Goal: Check status: Check status

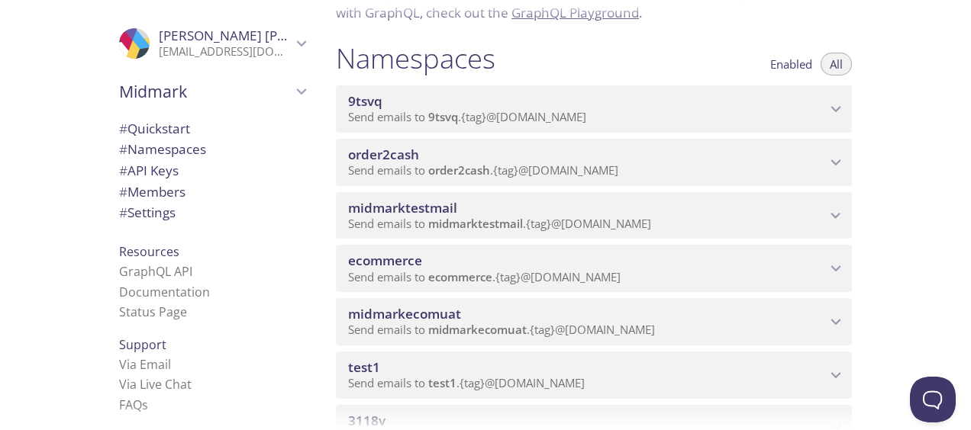
scroll to position [153, 0]
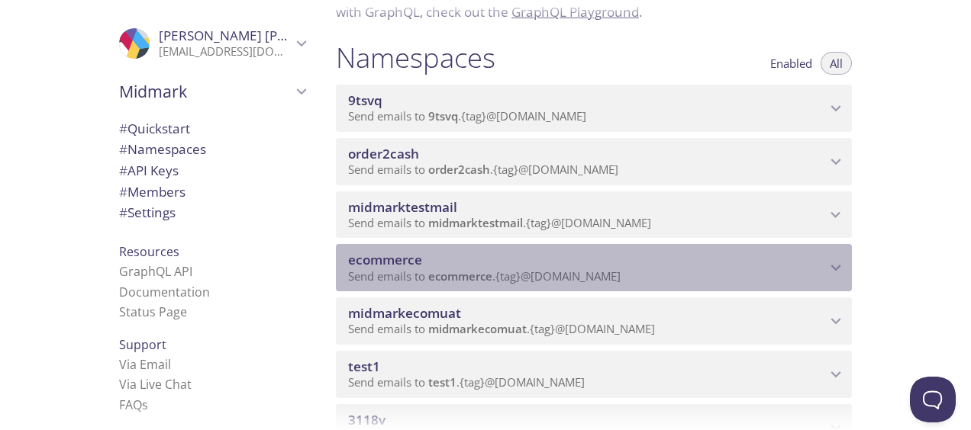
click at [404, 259] on span "ecommerce" at bounding box center [385, 260] width 74 height 18
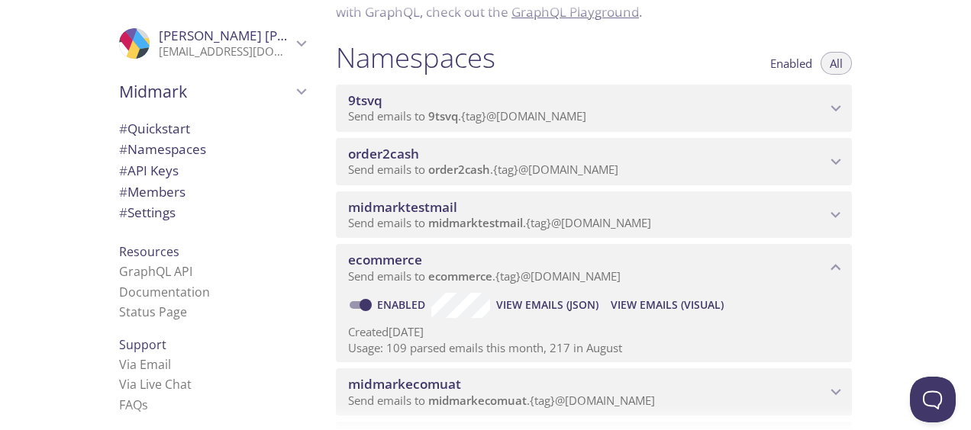
click at [530, 307] on span "View Emails (JSON)" at bounding box center [547, 305] width 102 height 18
click at [648, 307] on span "View Emails (Visual)" at bounding box center [667, 305] width 113 height 18
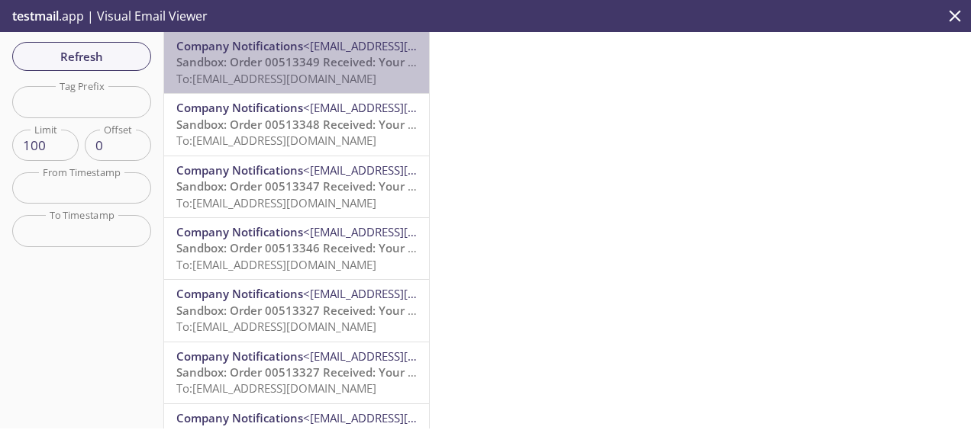
click at [304, 75] on span "To: [EMAIL_ADDRESS][DOMAIN_NAME]" at bounding box center [276, 78] width 200 height 15
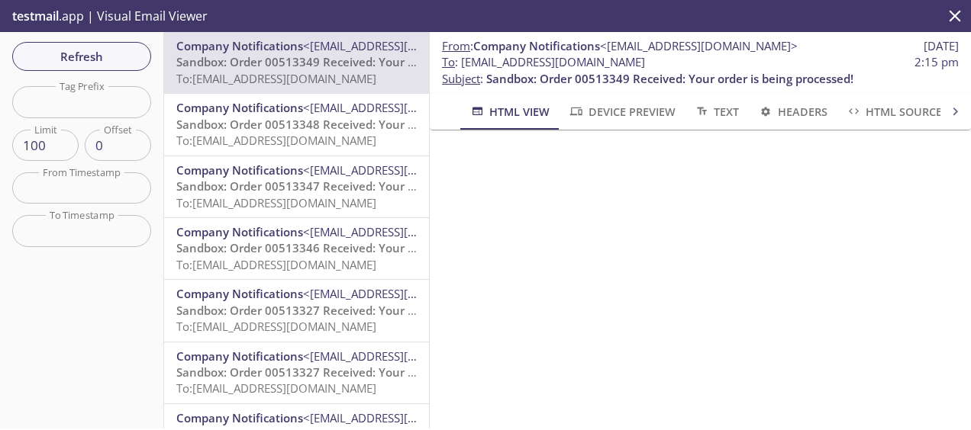
scroll to position [76, 0]
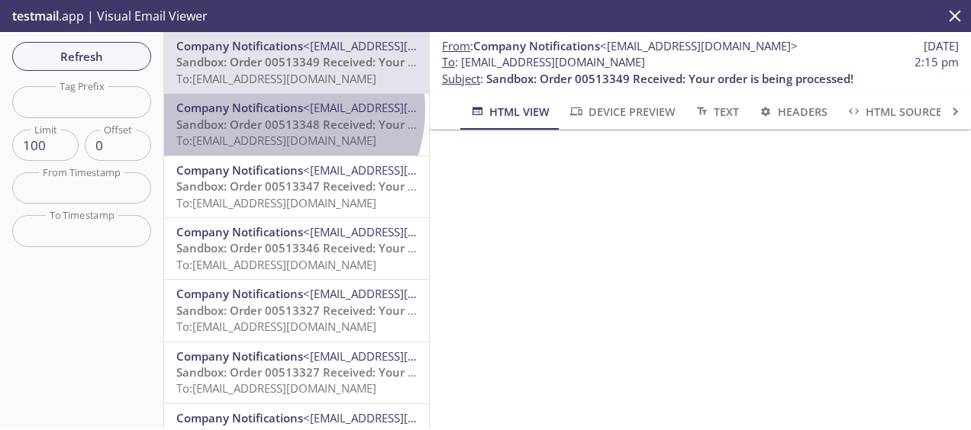
click at [273, 110] on span "Company Notifications" at bounding box center [239, 107] width 127 height 15
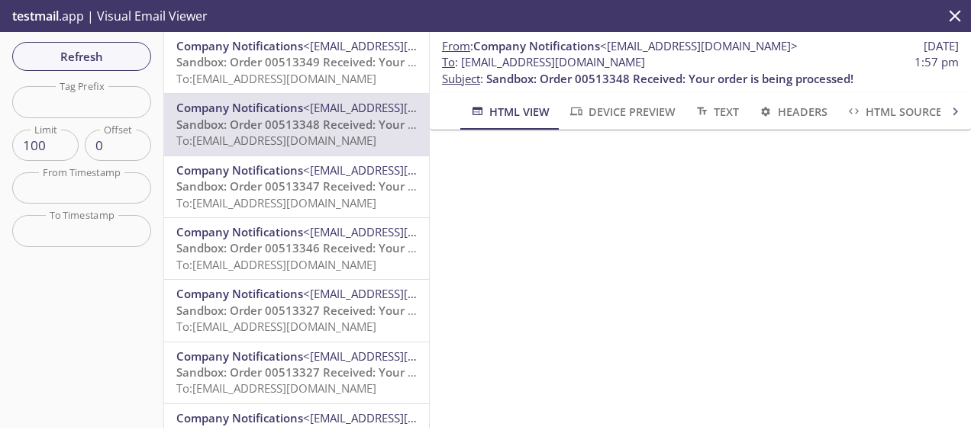
click at [269, 201] on span "To: [EMAIL_ADDRESS][DOMAIN_NAME]" at bounding box center [276, 202] width 200 height 15
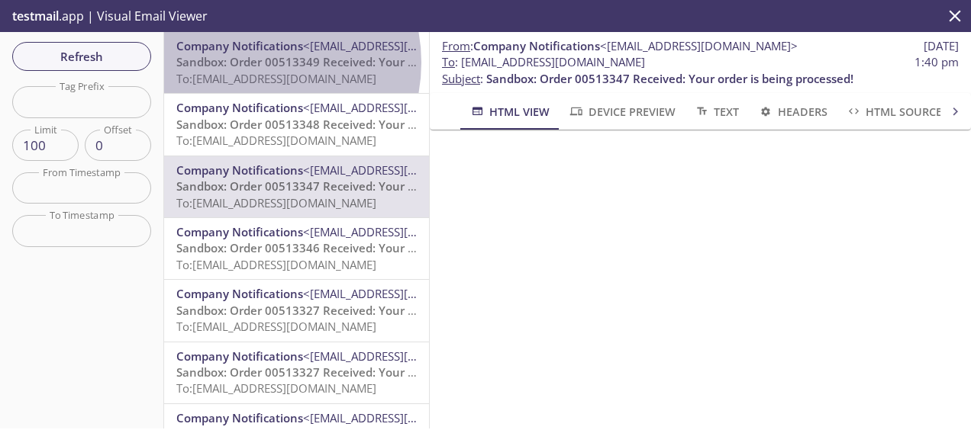
click at [250, 63] on span "Sandbox: Order 00513349 Received: Your order is being processed!" at bounding box center [359, 61] width 367 height 15
